Goal: Complete application form: Complete application form

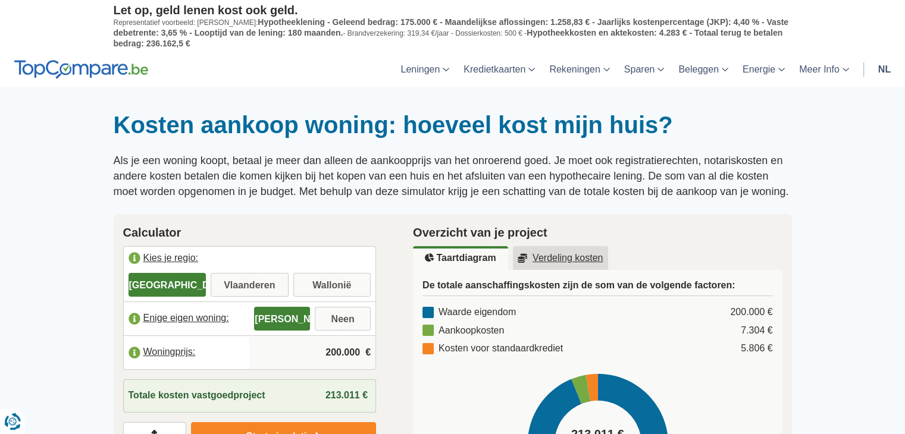
scroll to position [119, 0]
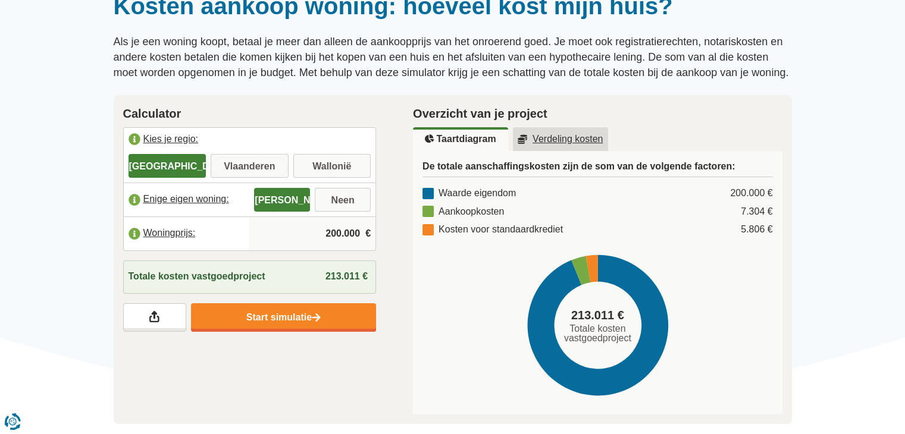
click at [254, 165] on input "Vlaanderen" at bounding box center [250, 166] width 78 height 21
radio input "true"
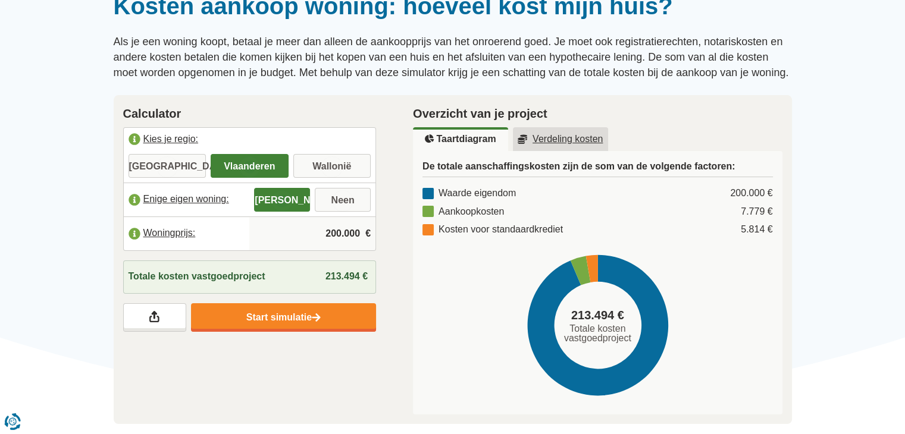
click at [340, 231] on input "200.000" at bounding box center [312, 234] width 117 height 32
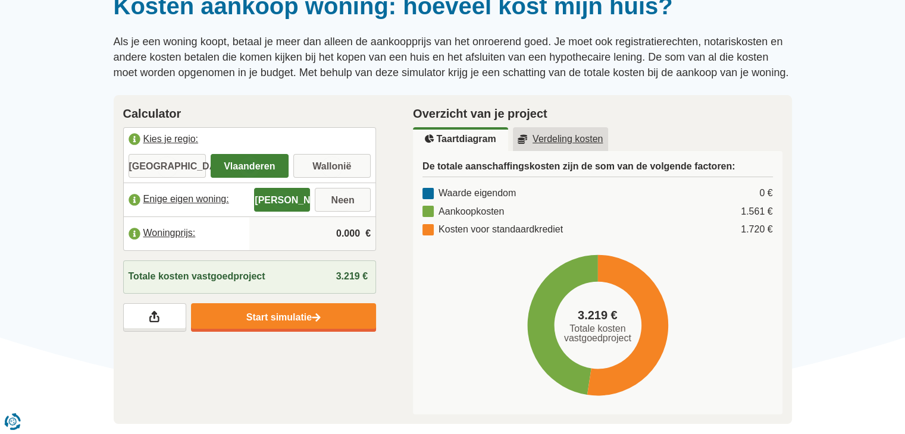
click at [340, 234] on input "0.000" at bounding box center [312, 234] width 117 height 32
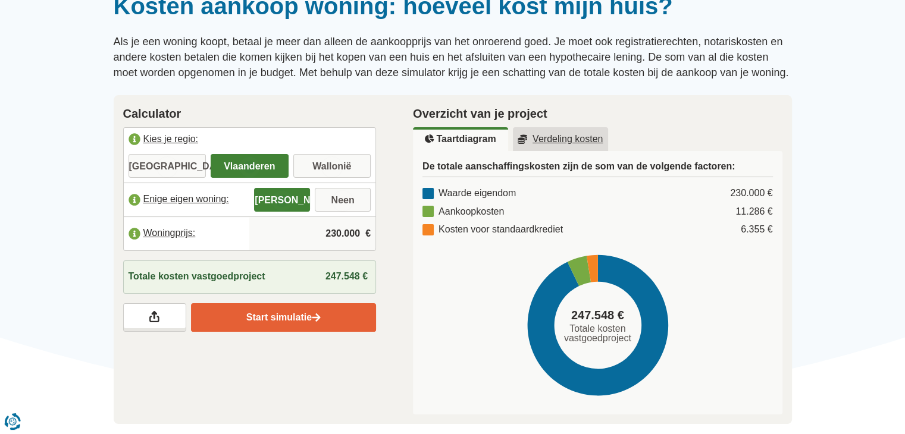
type input "230.000"
click at [276, 317] on link "Start simulatie" at bounding box center [283, 317] width 185 height 29
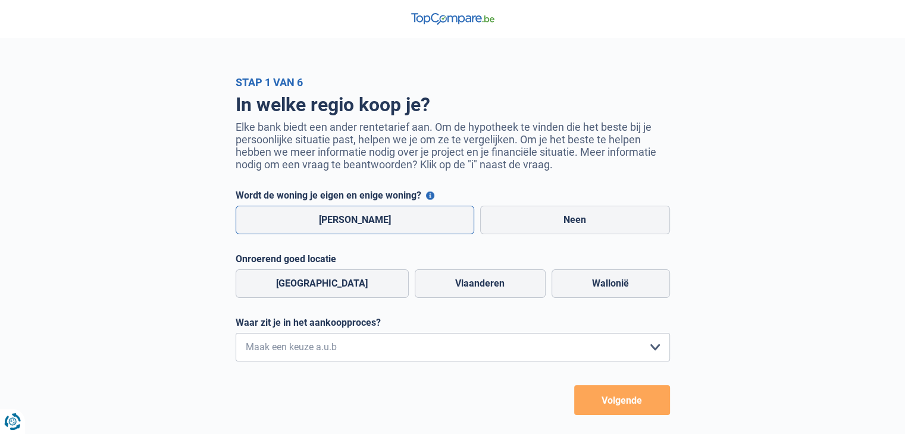
click at [327, 222] on label "[PERSON_NAME]" at bounding box center [355, 220] width 239 height 29
click at [327, 222] on input "[PERSON_NAME]" at bounding box center [355, 220] width 239 height 29
radio input "true"
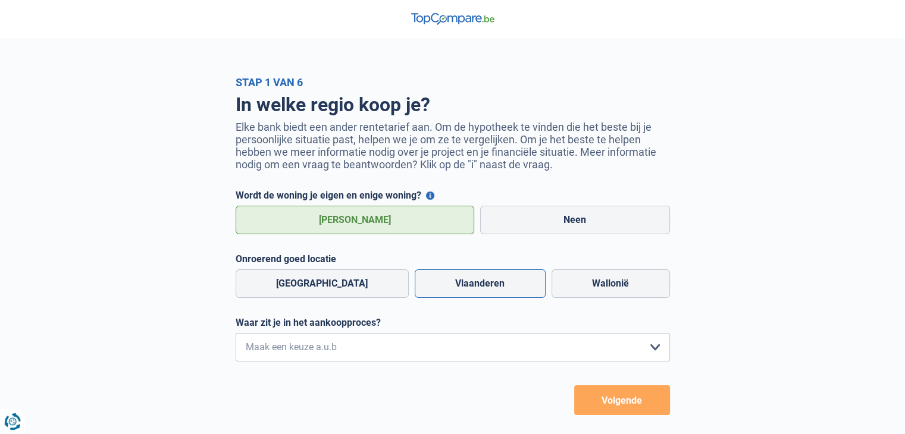
click at [475, 284] on label "Vlaanderen" at bounding box center [480, 283] width 131 height 29
click at [475, 284] on input "Vlaanderen" at bounding box center [480, 283] width 131 height 29
radio input "true"
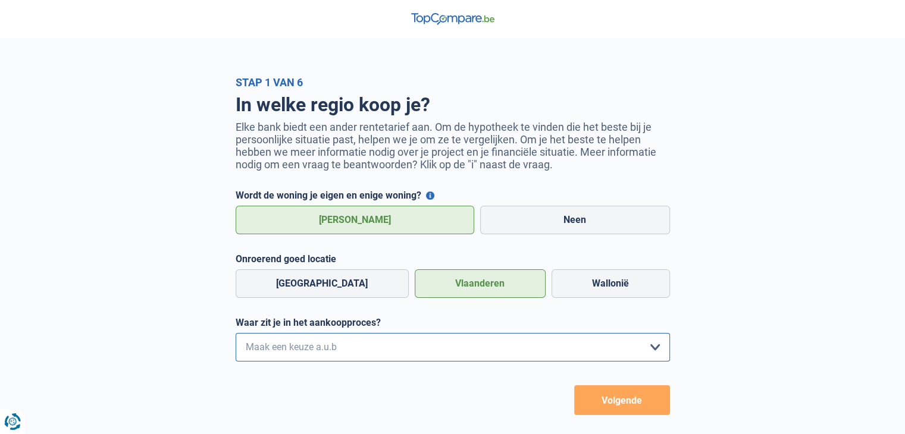
click at [657, 347] on select "Ik wil me uitsluitend informeren omdat ik op dit moment geen concrete plannen h…" at bounding box center [453, 347] width 434 height 29
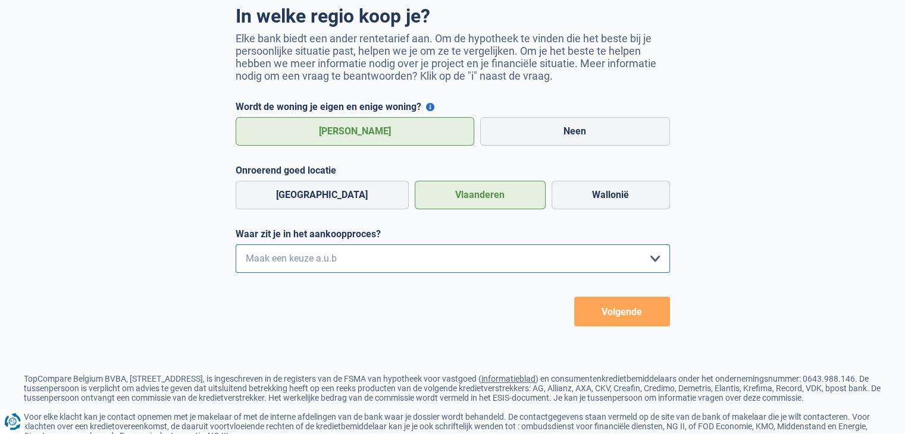
scroll to position [119, 0]
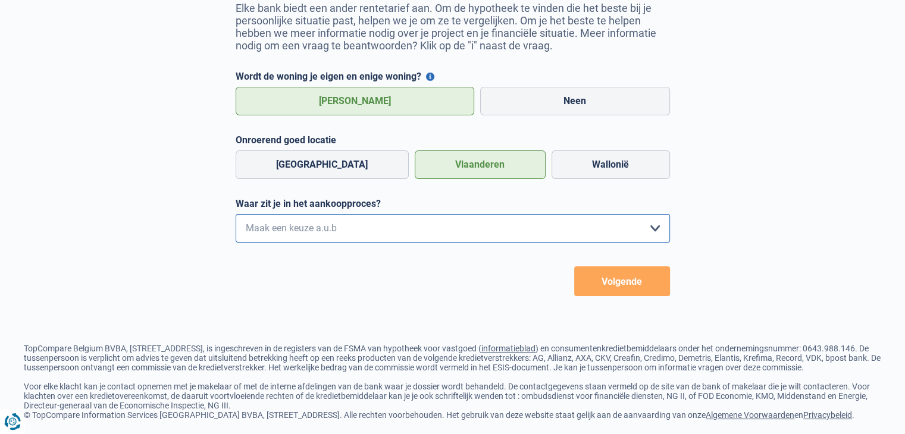
click at [662, 231] on select "Ik wil me uitsluitend informeren omdat ik op dit moment geen concrete plannen h…" at bounding box center [453, 228] width 434 height 29
select select "1c"
click at [236, 217] on select "Ik wil me uitsluitend informeren omdat ik op dit moment geen concrete plannen h…" at bounding box center [453, 228] width 434 height 29
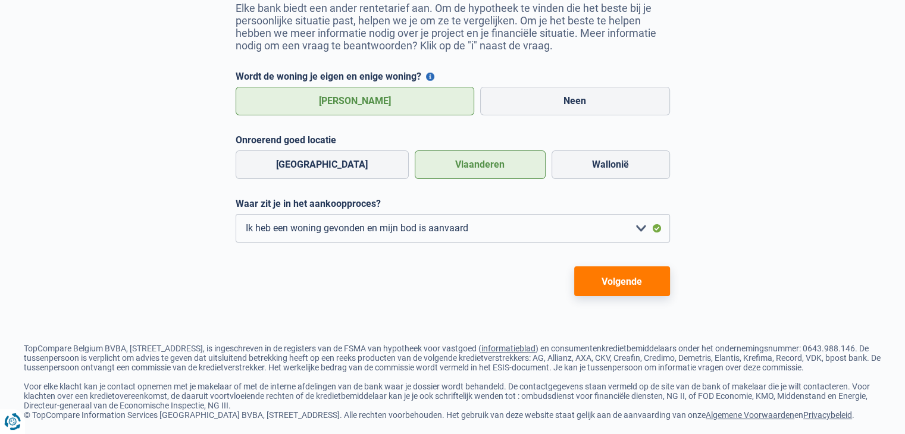
click at [626, 280] on button "Volgende" at bounding box center [622, 282] width 96 height 30
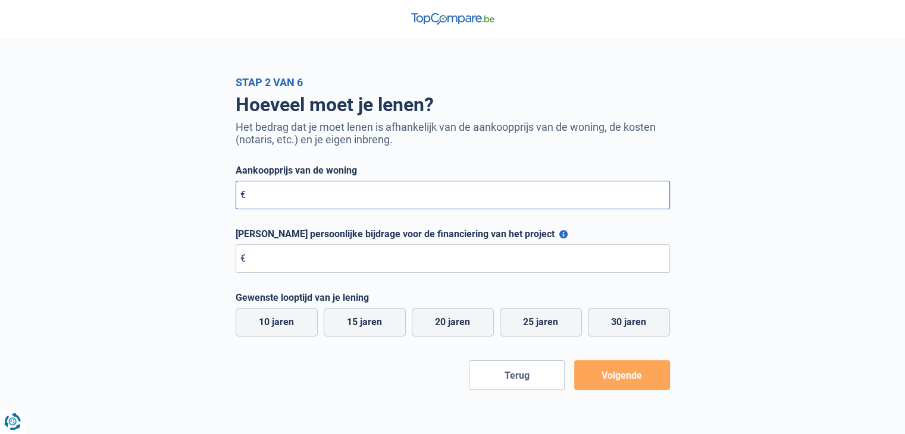
click at [269, 196] on input "Aankoopprijs van de woning" at bounding box center [453, 195] width 434 height 29
type input "230.000"
click at [559, 233] on button "Maximale persoonlijke bijdrage voor de financiering van het project" at bounding box center [563, 234] width 8 height 8
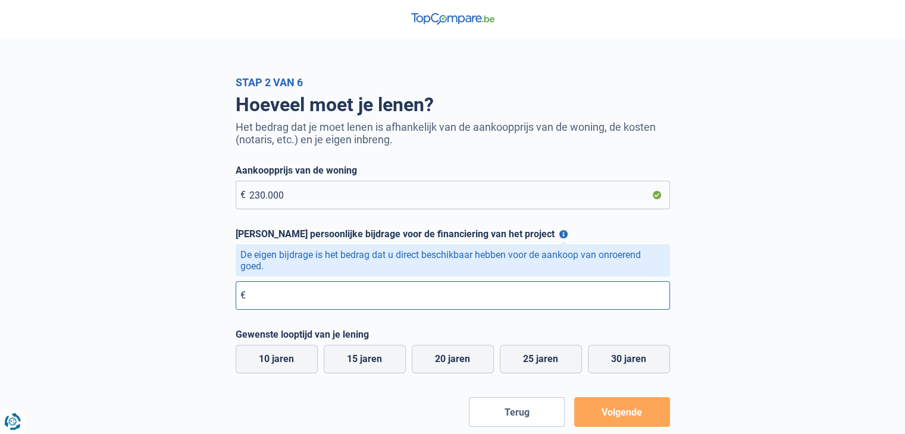
click at [283, 297] on input "Maximale persoonlijke bijdrage voor de financiering van het project" at bounding box center [453, 295] width 434 height 29
type input "60.000"
click at [368, 353] on label "15 jaren" at bounding box center [365, 359] width 82 height 29
click at [368, 353] on input "15 jaren" at bounding box center [365, 359] width 82 height 29
radio input "true"
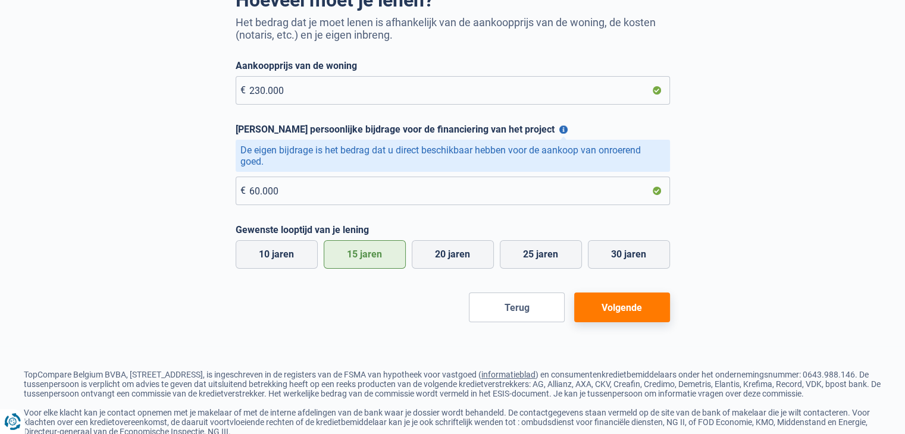
scroll to position [119, 0]
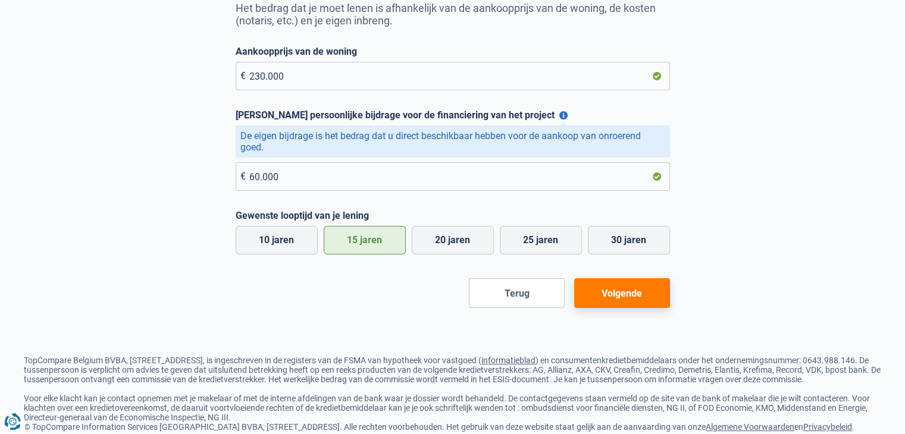
click at [628, 294] on button "Volgende" at bounding box center [622, 293] width 96 height 30
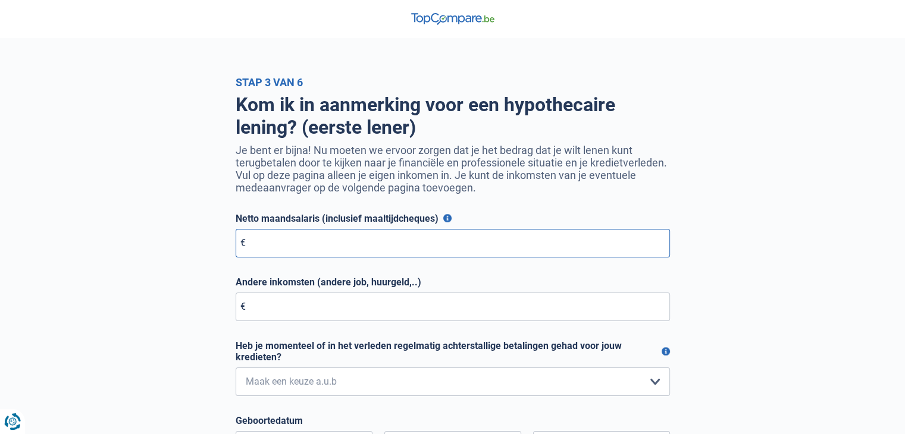
click at [289, 247] on input "Netto maandsalaris (inclusief maaltijdcheques)" at bounding box center [453, 243] width 434 height 29
type input "3.100"
click at [281, 308] on input "Andere inkomsten (andere job, huurgeld,..)" at bounding box center [453, 307] width 434 height 29
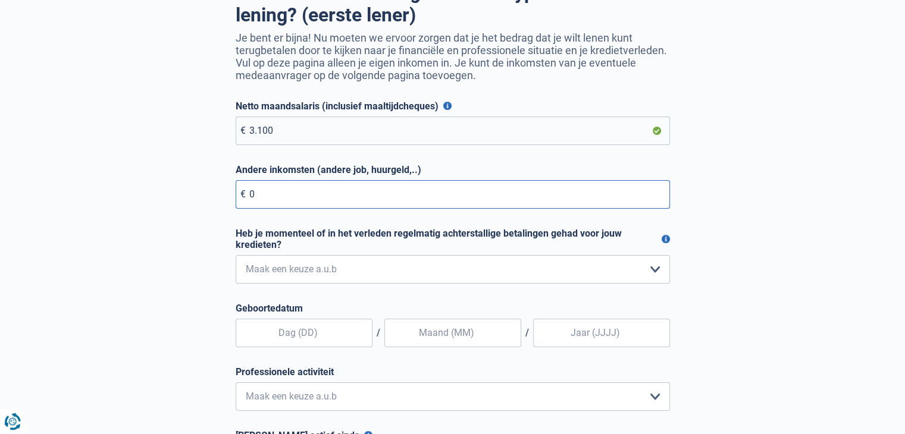
scroll to position [119, 0]
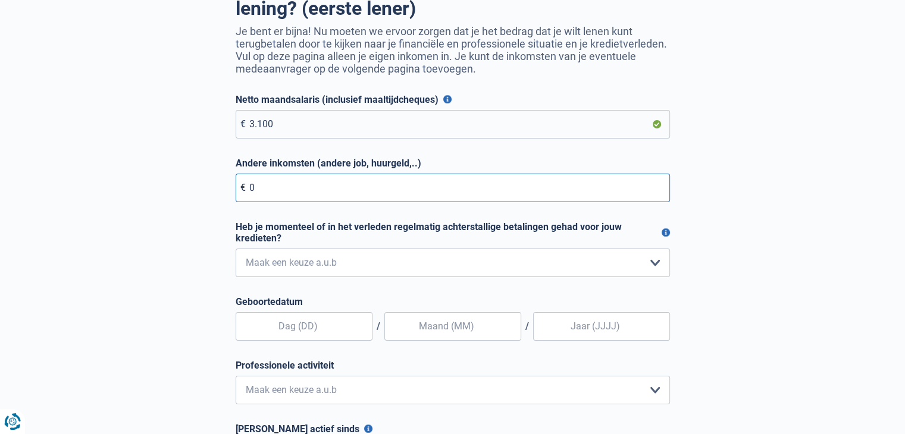
type input "0"
click at [654, 267] on select "Nee, nooit Ja, maar ik heb deze minder dan een jaar geleden afbetaald Ja, maar …" at bounding box center [453, 263] width 434 height 29
select select "0"
click at [236, 250] on select "Nee, nooit Ja, maar ik heb deze minder dan een jaar geleden afbetaald Ja, maar …" at bounding box center [453, 263] width 434 height 29
click at [331, 325] on input "text" at bounding box center [304, 326] width 137 height 29
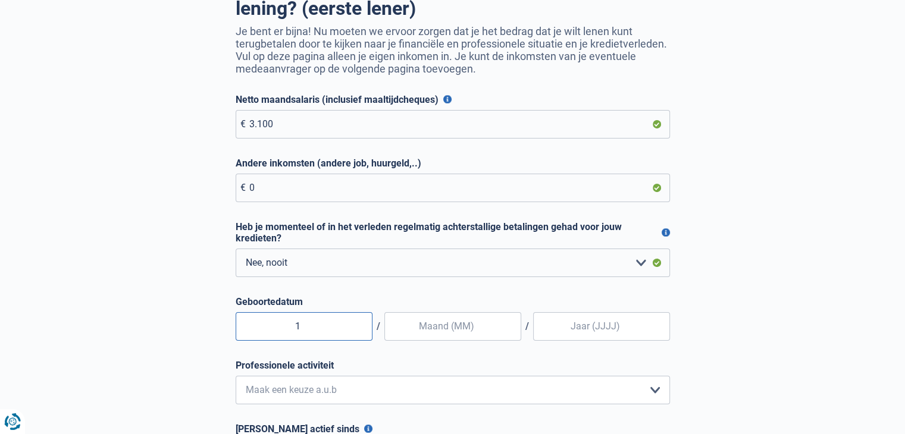
type input "15"
type input "04"
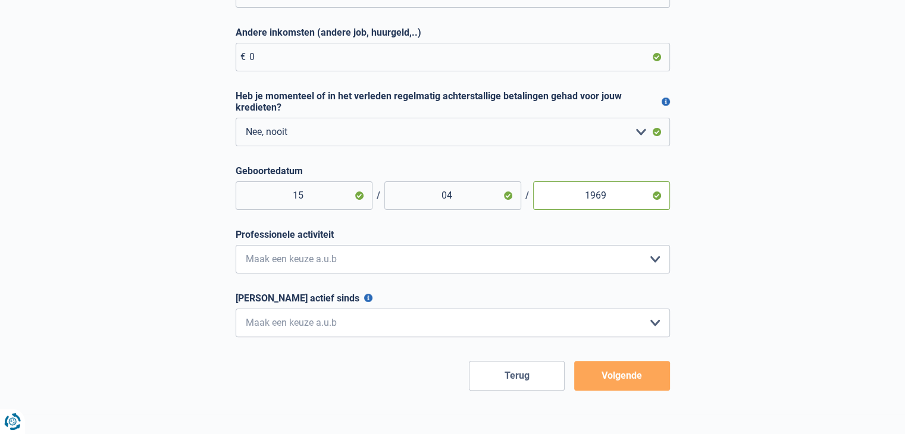
scroll to position [297, 0]
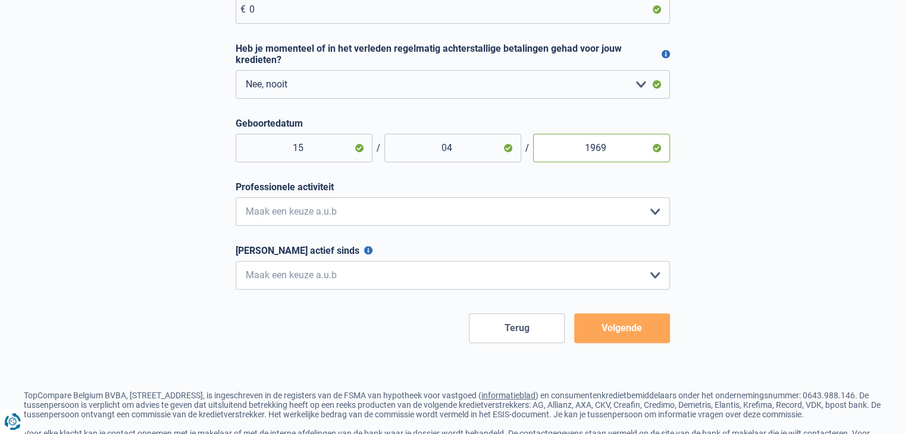
type input "1969"
click at [650, 213] on select "Bediende Arbeider Ambtenaar Zelfstandige Bedrijfsleider Gepensioneerde Vrij ber…" at bounding box center [453, 211] width 434 height 29
select select "worker"
click at [236, 200] on select "Bediende Arbeider Ambtenaar Zelfstandige Bedrijfsleider Gepensioneerde Vrij ber…" at bounding box center [453, 211] width 434 height 29
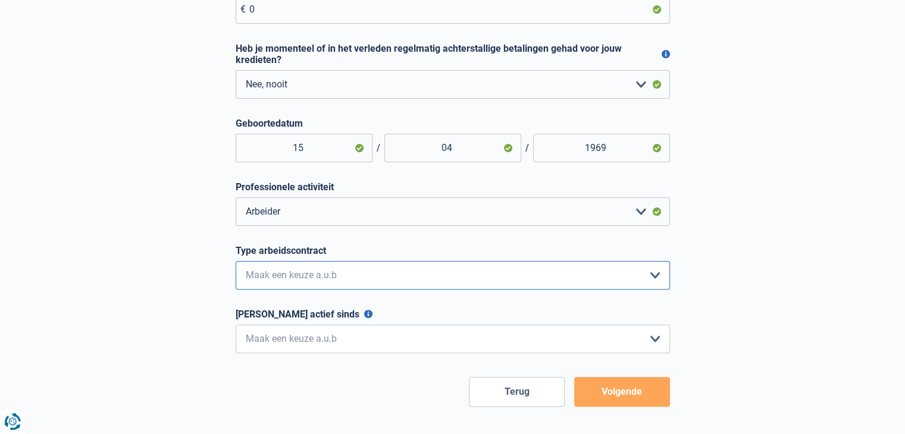
click at [649, 277] on select "Interimcontract Arbeidsovereenkomst van onbepaalde duur Arbeidsovereenkomst van…" at bounding box center [453, 275] width 434 height 29
select select "permanent"
click at [236, 264] on select "Interimcontract Arbeidsovereenkomst van onbepaalde duur Arbeidsovereenkomst van…" at bounding box center [453, 275] width 434 height 29
click at [364, 318] on button "Ononderbroken actief sinds" at bounding box center [368, 314] width 8 height 8
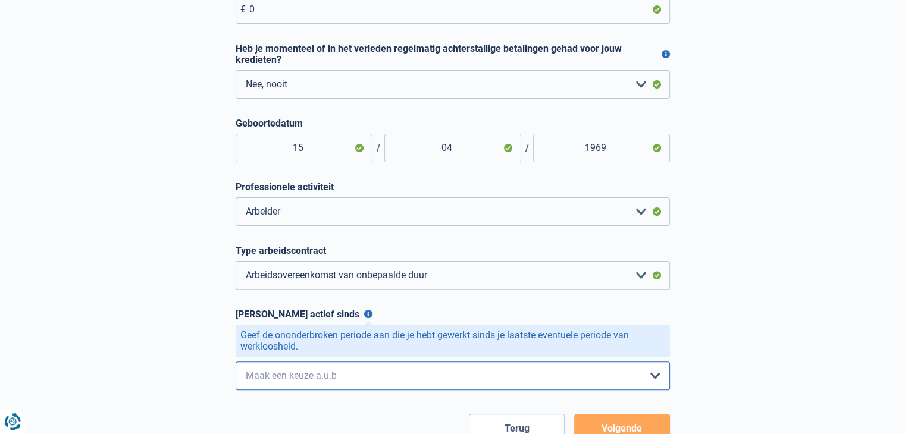
click at [654, 376] on select "< 6 maanden 6 - 12 maanden 12 - 24 maanden 24 - 36 maanden > 36 maanden Maak ee…" at bounding box center [453, 376] width 434 height 29
click at [821, 292] on div "Stap 3 van 6 Kom ik in aanmerking voor een hypothecaire lening? (eerste lener) …" at bounding box center [452, 111] width 905 height 665
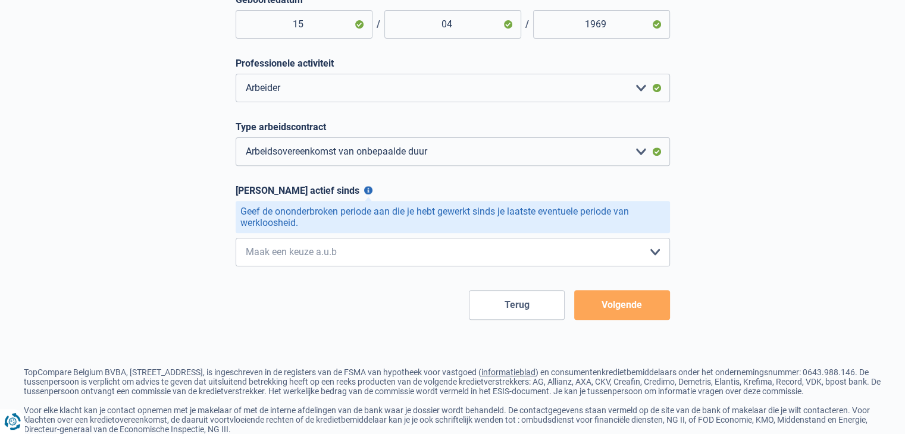
scroll to position [471, 0]
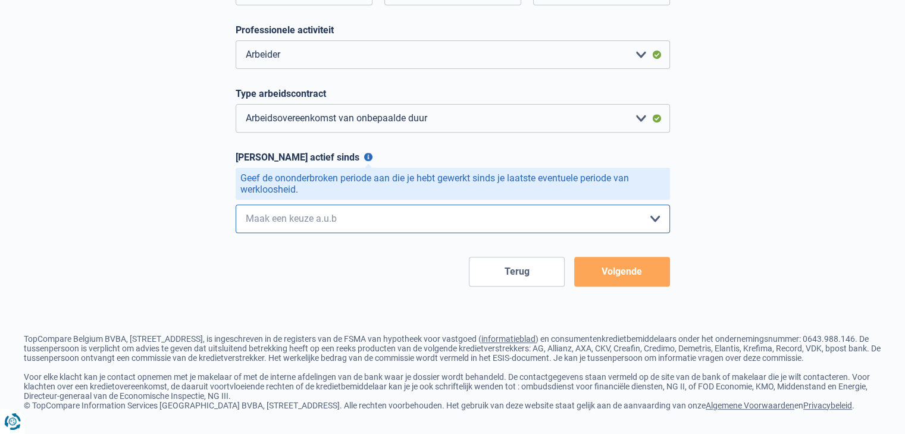
click at [653, 207] on select "< 6 maanden 6 - 12 maanden 12 - 24 maanden 24 - 36 maanden > 36 maanden Maak ee…" at bounding box center [453, 219] width 434 height 29
click at [236, 205] on select "< 6 maanden 6 - 12 maanden 12 - 24 maanden 24 - 36 maanden > 36 maanden Maak ee…" at bounding box center [453, 219] width 434 height 29
click at [639, 205] on select "< 6 maanden 6 - 12 maanden 12 - 24 maanden 24 - 36 maanden > 36 maanden Maak ee…" at bounding box center [453, 219] width 434 height 29
click at [236, 205] on select "< 6 maanden 6 - 12 maanden 12 - 24 maanden 24 - 36 maanden > 36 maanden Maak ee…" at bounding box center [453, 219] width 434 height 29
click at [639, 205] on select "< 6 maanden 6 - 12 maanden 12 - 24 maanden 24 - 36 maanden > 36 maanden Maak ee…" at bounding box center [453, 219] width 434 height 29
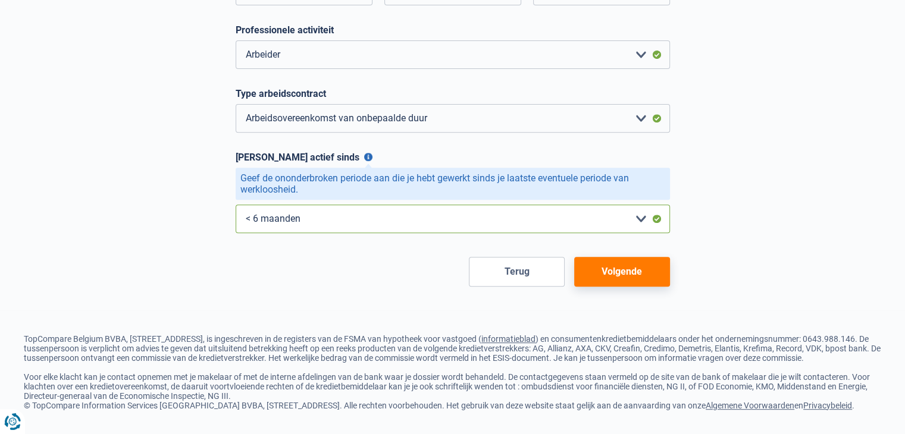
select select "more36"
click at [236, 205] on select "< 6 maanden 6 - 12 maanden 12 - 24 maanden 24 - 36 maanden > 36 maanden Maak ee…" at bounding box center [453, 219] width 434 height 29
click at [638, 257] on button "Volgende" at bounding box center [622, 272] width 96 height 30
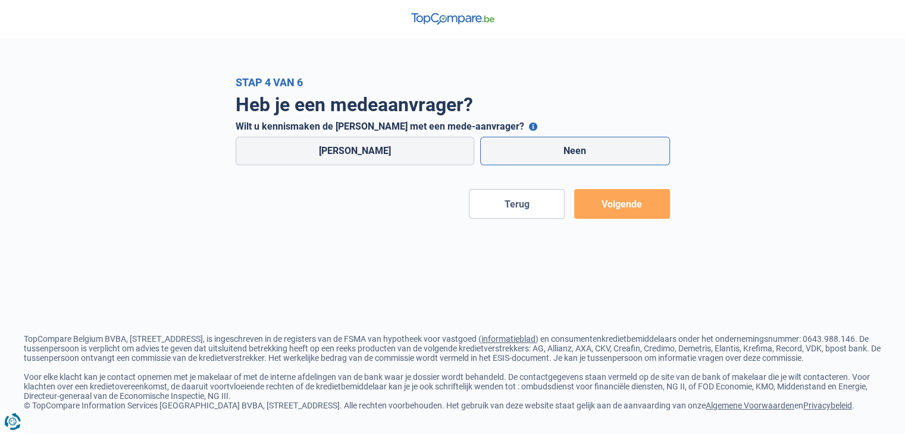
click at [557, 148] on label "Neen" at bounding box center [575, 151] width 190 height 29
click at [557, 148] on input "Neen" at bounding box center [575, 151] width 190 height 29
radio input "true"
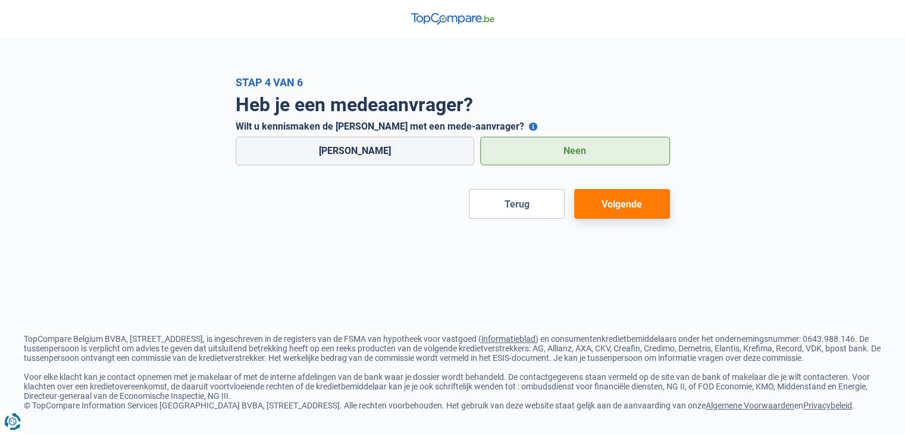
click at [634, 211] on button "Volgende" at bounding box center [622, 204] width 96 height 30
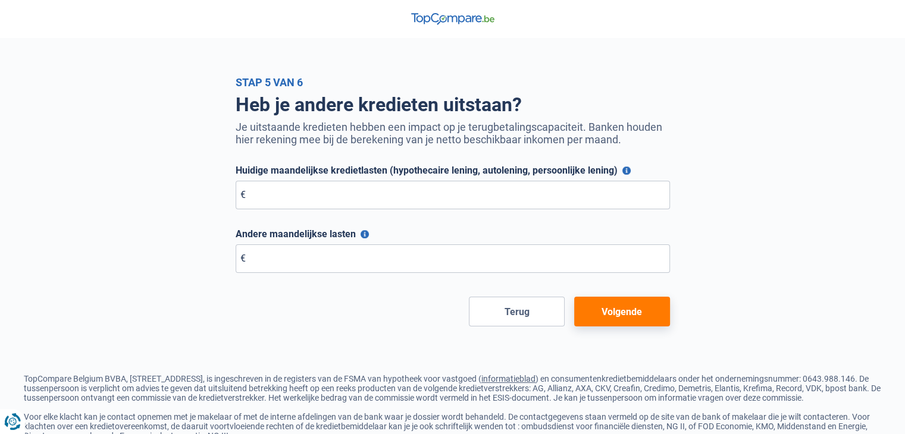
click at [625, 170] on button "Huidige maandelijkse kredietlasten (hypothecaire lening, autolening, persoonlij…" at bounding box center [626, 171] width 8 height 8
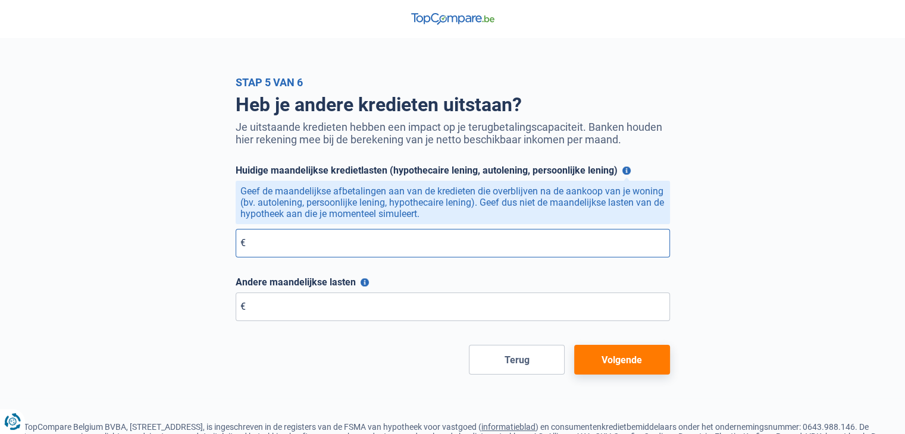
click at [296, 248] on input "Huidige maandelijkse kredietlasten (hypothecaire lening, autolening, persoonlij…" at bounding box center [453, 243] width 434 height 29
type input "0"
click at [286, 309] on input "Andere maandelijkse lasten" at bounding box center [453, 307] width 434 height 29
type input "0"
click at [364, 284] on button "Andere maandelijkse lasten" at bounding box center [364, 282] width 8 height 8
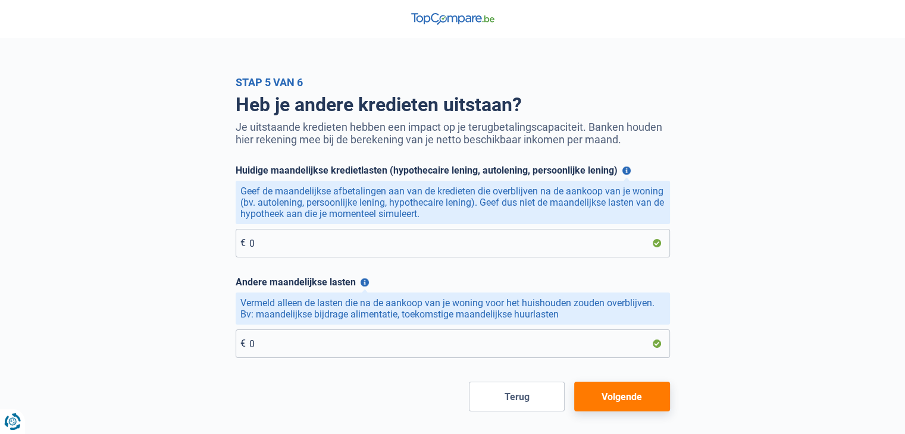
click at [615, 411] on button "Volgende" at bounding box center [622, 397] width 96 height 30
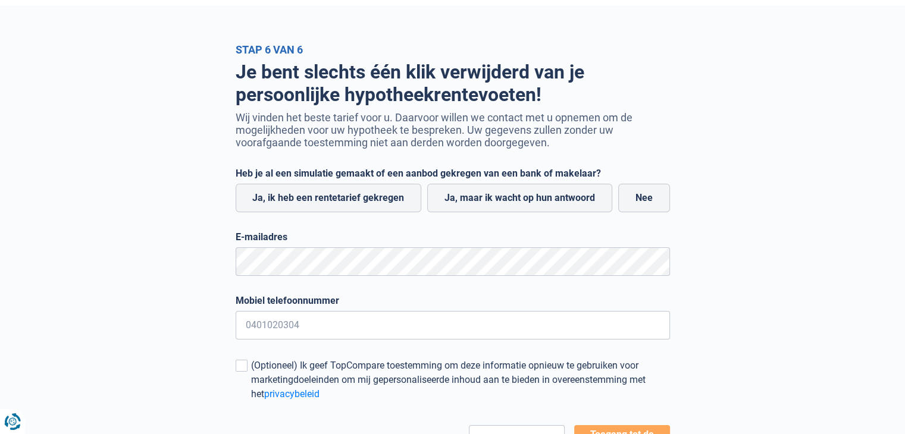
scroll to position [59, 0]
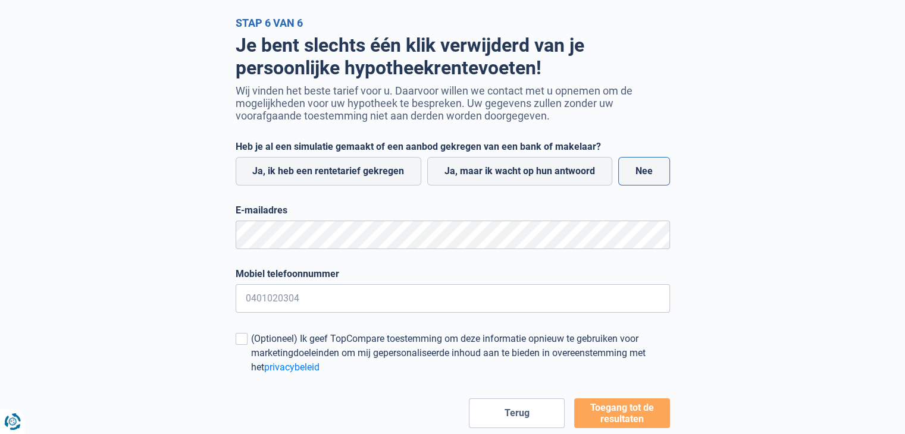
click at [639, 170] on label "Nee" at bounding box center [644, 171] width 52 height 29
click at [639, 170] on input "Nee" at bounding box center [644, 171] width 52 height 29
radio input "true"
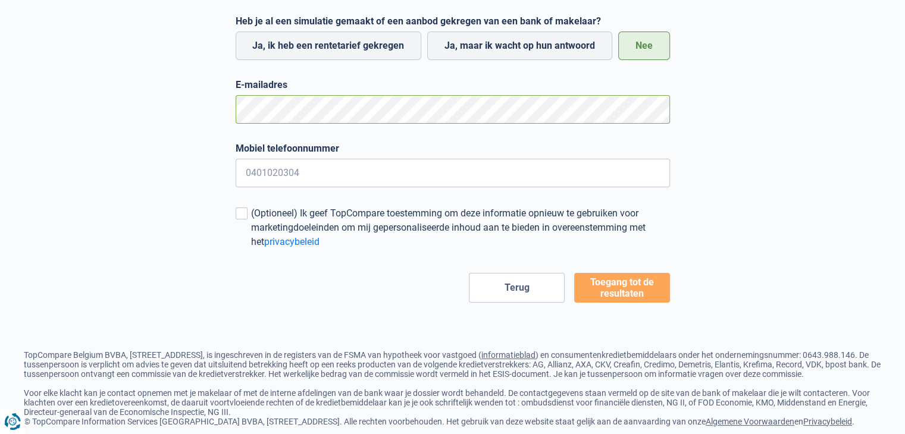
scroll to position [157, 0]
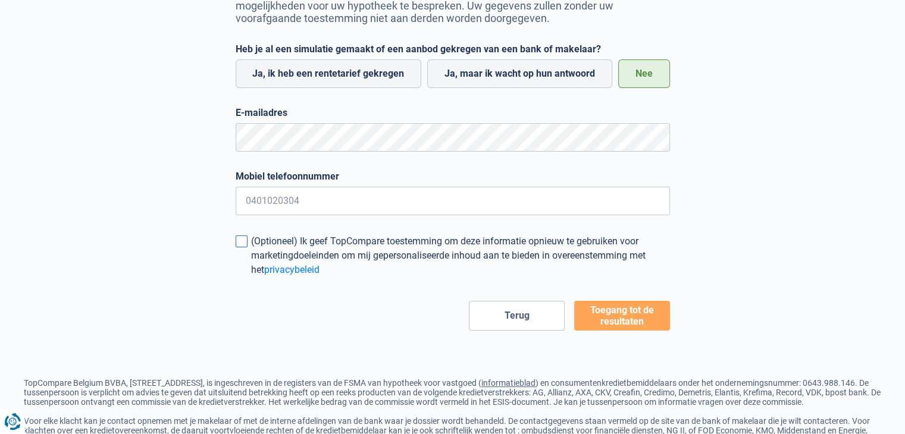
click at [243, 245] on span at bounding box center [242, 242] width 12 height 12
click at [251, 277] on input "(Optioneel) Ik geef TopCompare toestemming om deze informatie opnieuw te gebrui…" at bounding box center [251, 277] width 0 height 0
click at [243, 245] on span at bounding box center [242, 242] width 12 height 12
click at [251, 277] on input "(Optioneel) Ik geef TopCompare toestemming om deze informatie opnieuw te gebrui…" at bounding box center [251, 277] width 0 height 0
click at [606, 316] on button "Toegang tot de resultaten" at bounding box center [622, 316] width 96 height 30
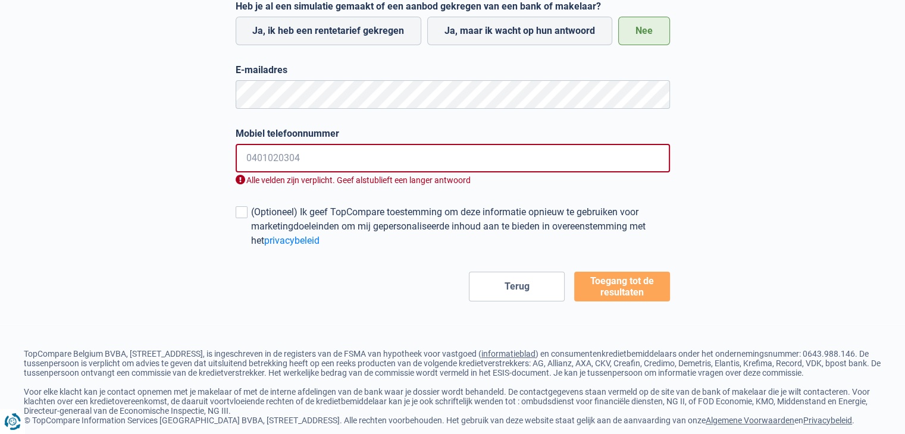
scroll to position [217, 0]
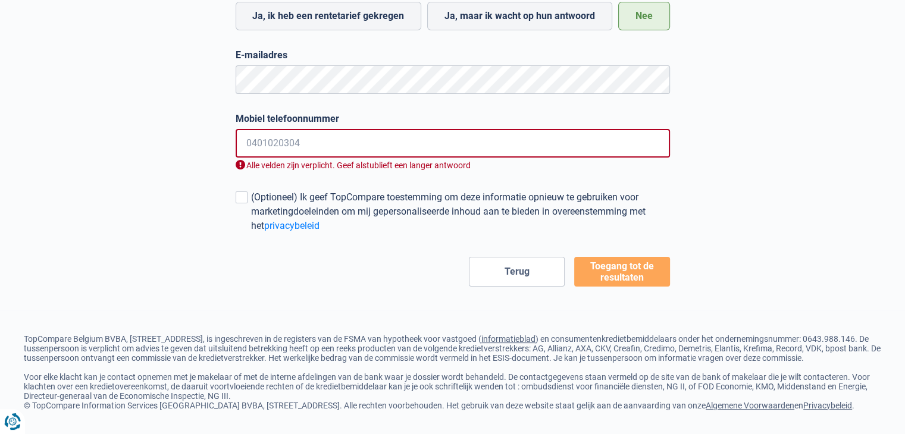
click at [303, 145] on input "Mobiel telefoonnummer" at bounding box center [453, 143] width 434 height 29
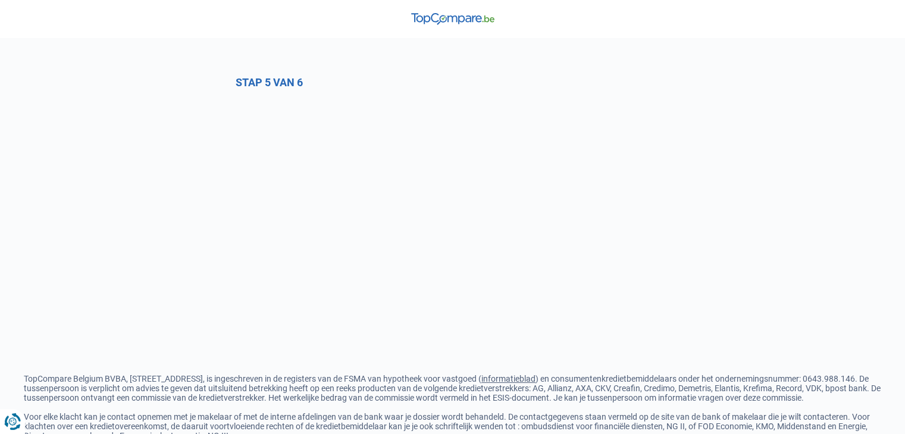
select select "0"
select select "worker"
select select "permanent"
select select "more36"
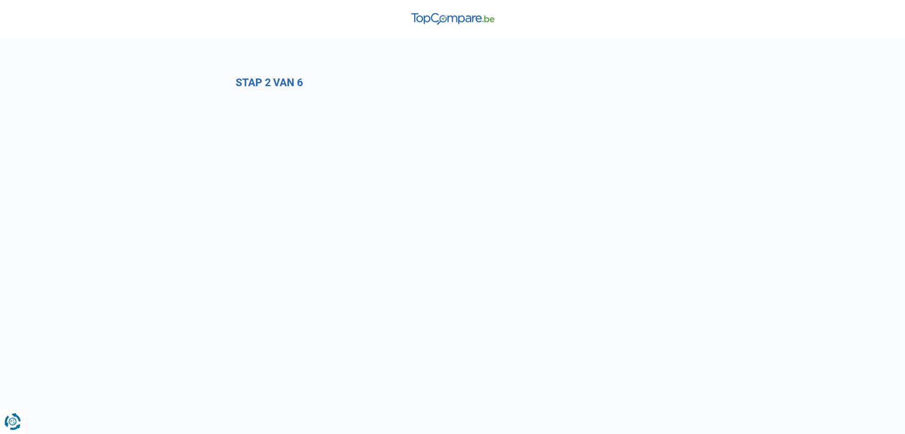
select select "1c"
